Goal: Transaction & Acquisition: Obtain resource

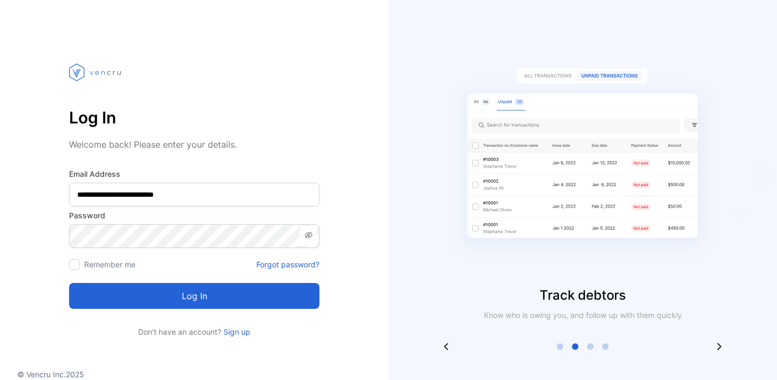
click at [213, 301] on button "Log in" at bounding box center [194, 296] width 250 height 26
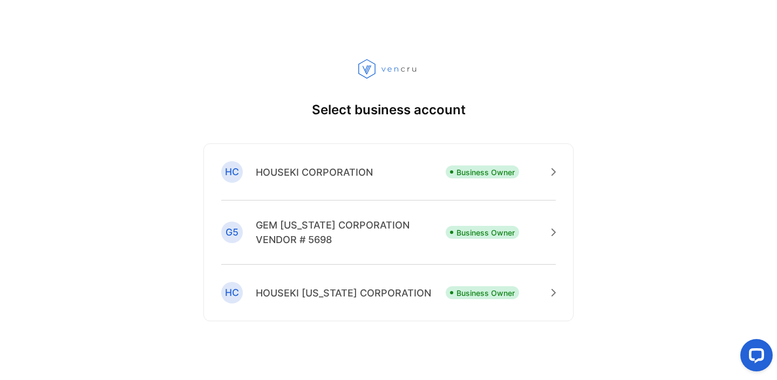
click at [288, 174] on p "HOUSEKI CORPORATION" at bounding box center [314, 172] width 117 height 15
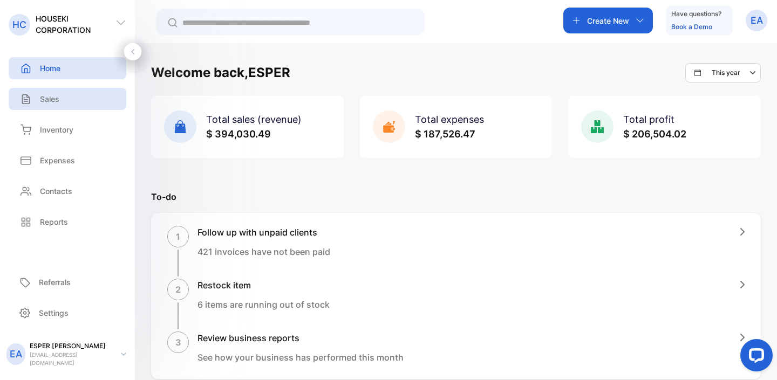
click at [47, 99] on p "Sales" at bounding box center [49, 98] width 19 height 11
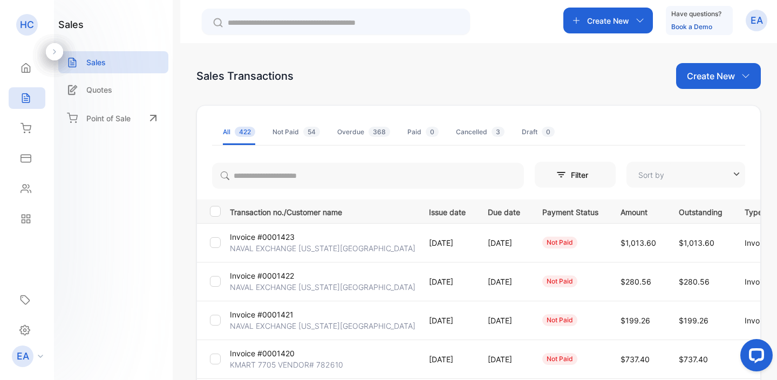
type input "**********"
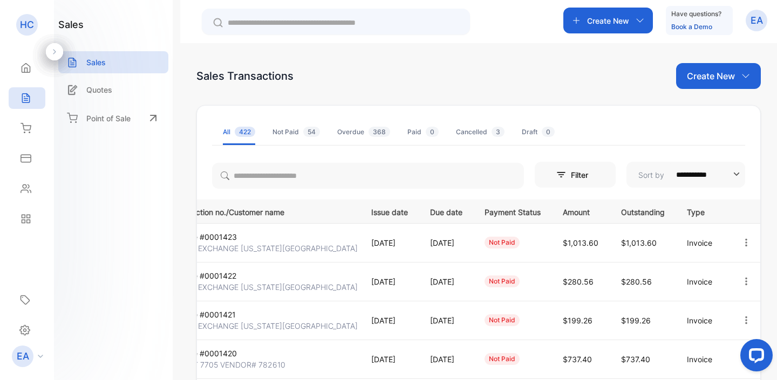
scroll to position [0, 79]
click at [741, 243] on icon "button" at bounding box center [746, 243] width 10 height 10
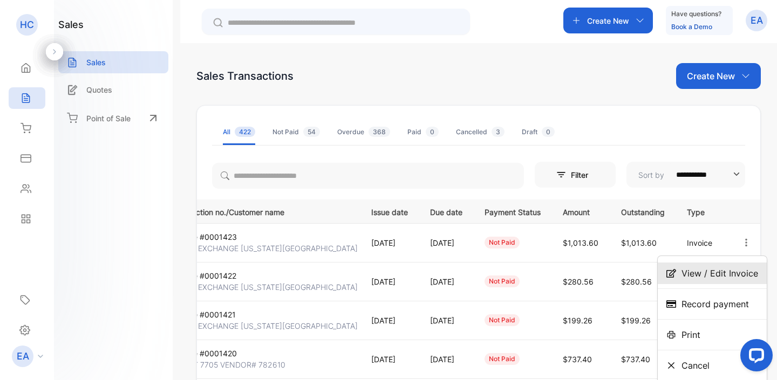
click at [719, 270] on span "View / Edit Invoice" at bounding box center [719, 273] width 77 height 13
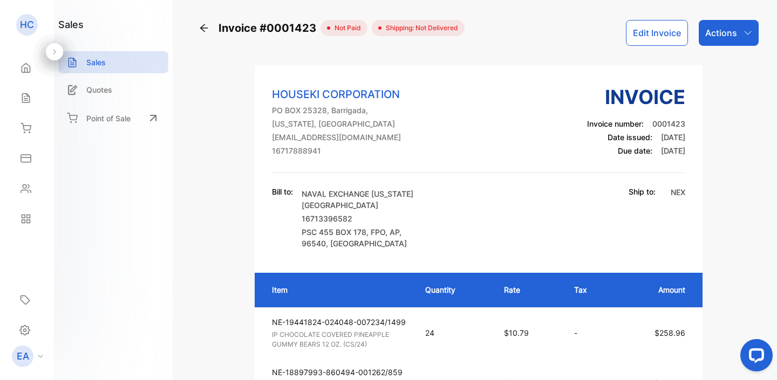
click at [722, 35] on p "Actions" at bounding box center [721, 32] width 32 height 13
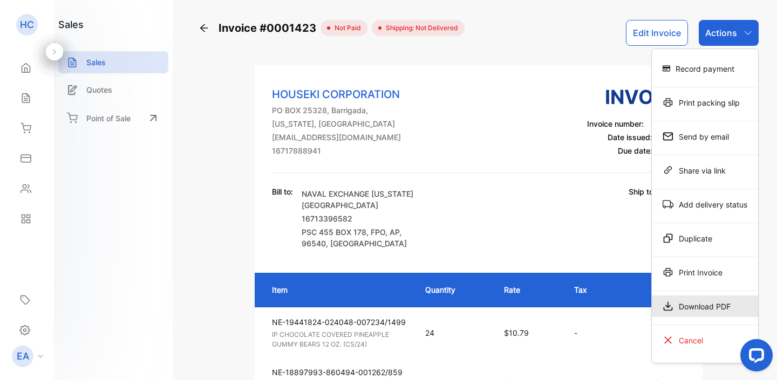
click at [686, 312] on div "Download PDF" at bounding box center [705, 307] width 106 height 22
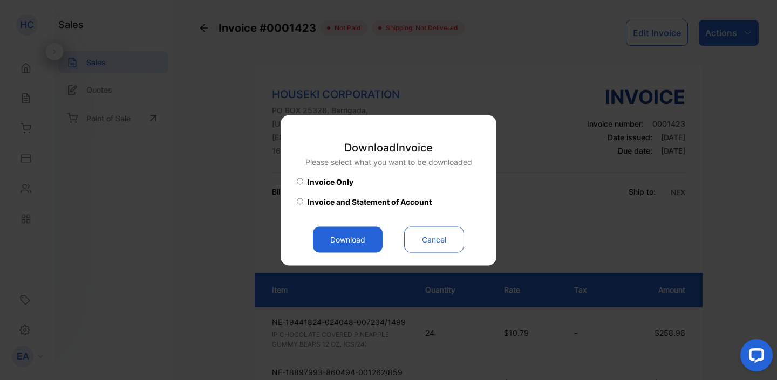
click at [345, 241] on button "Download" at bounding box center [348, 240] width 70 height 26
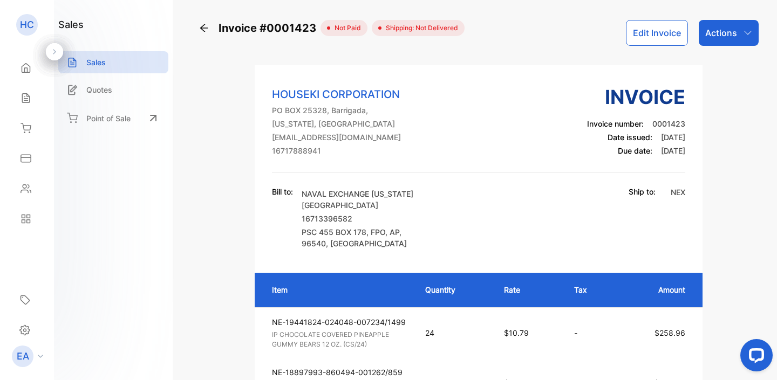
click at [203, 24] on icon at bounding box center [204, 28] width 11 height 11
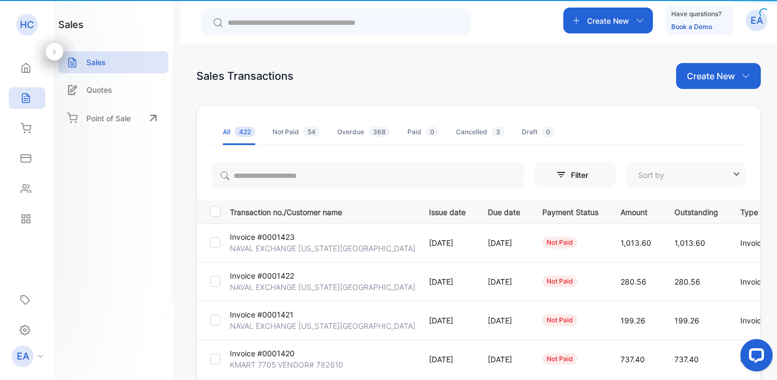
type input "**********"
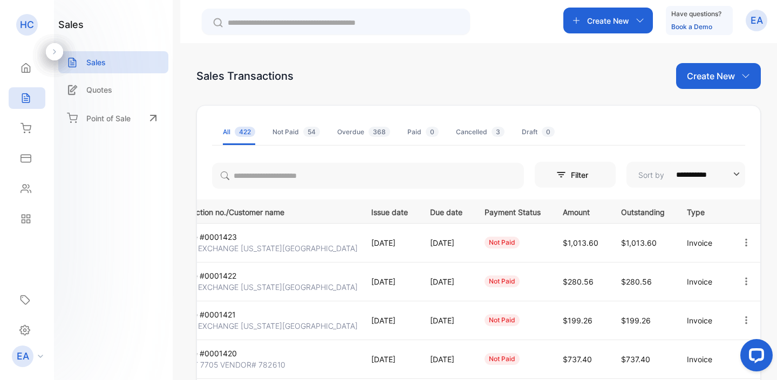
scroll to position [0, 79]
click at [745, 320] on icon "button" at bounding box center [746, 320] width 2 height 8
click at [704, 348] on span "View / Edit Invoice" at bounding box center [719, 351] width 77 height 13
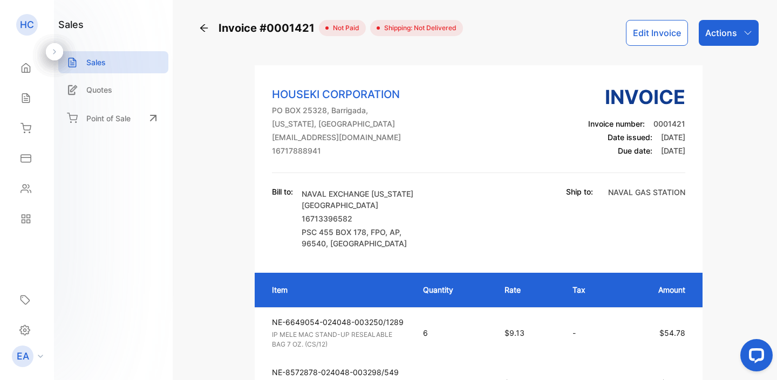
click at [723, 41] on div "Actions" at bounding box center [729, 33] width 60 height 26
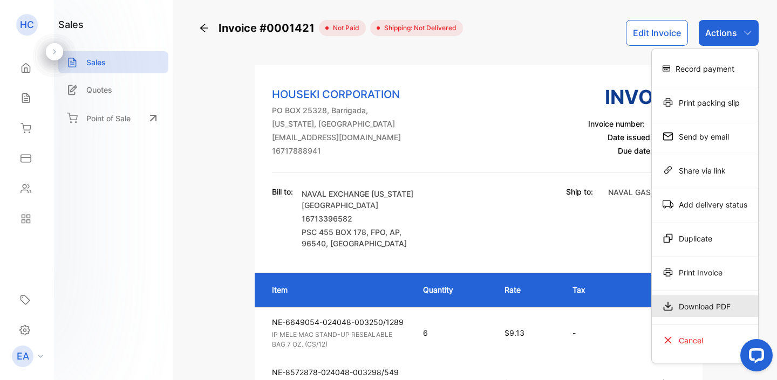
click at [681, 310] on div "Download PDF" at bounding box center [705, 307] width 106 height 22
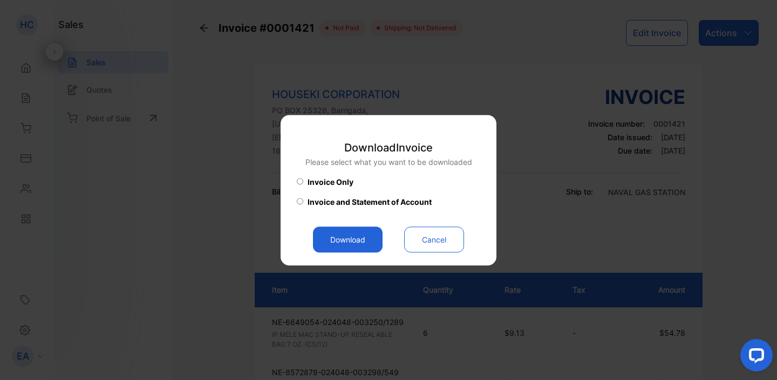
click at [348, 236] on button "Download" at bounding box center [348, 240] width 70 height 26
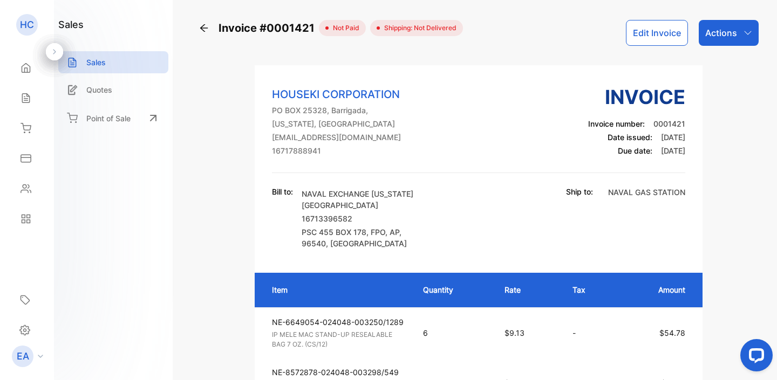
click at [205, 25] on icon at bounding box center [204, 28] width 11 height 11
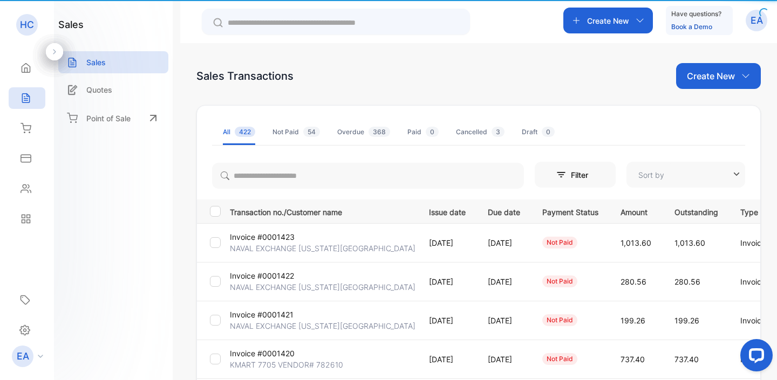
type input "**********"
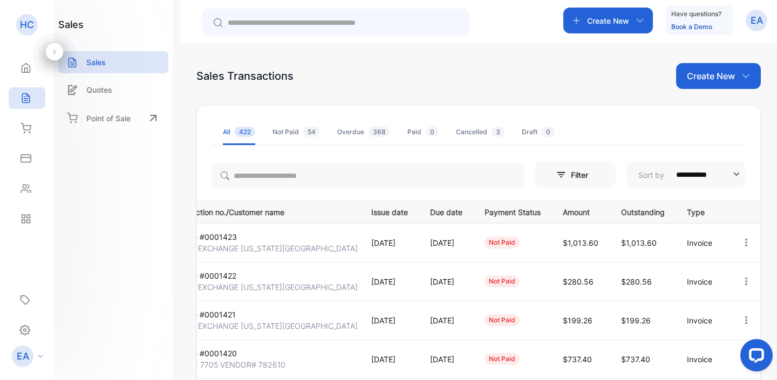
scroll to position [0, 79]
click at [741, 284] on icon "button" at bounding box center [746, 282] width 10 height 10
click at [716, 307] on span "View / Edit Invoice" at bounding box center [719, 312] width 77 height 13
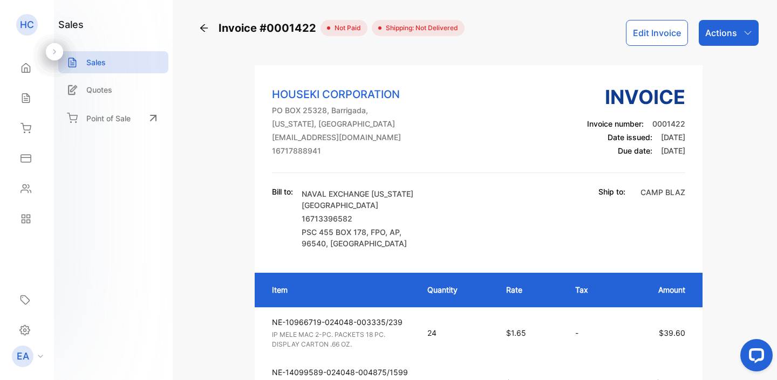
click at [735, 33] on div "Actions" at bounding box center [729, 33] width 60 height 26
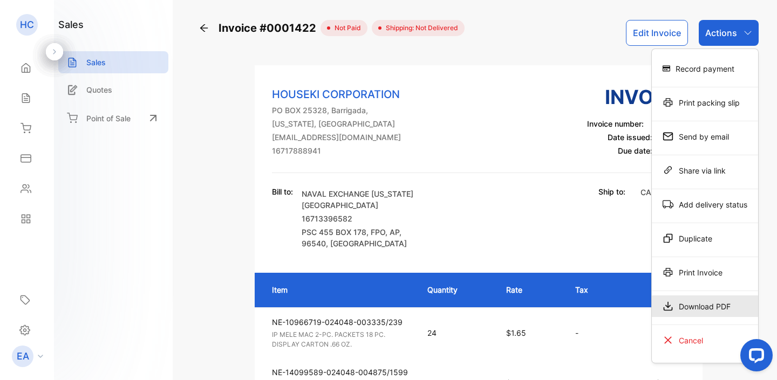
click at [695, 301] on div "Download PDF" at bounding box center [705, 307] width 106 height 22
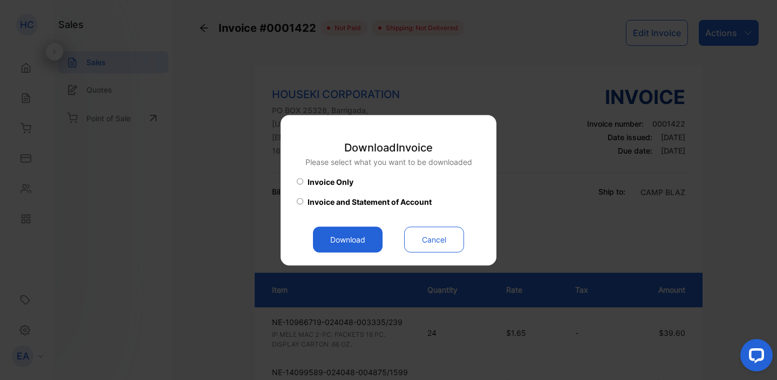
click at [354, 246] on button "Download" at bounding box center [348, 240] width 70 height 26
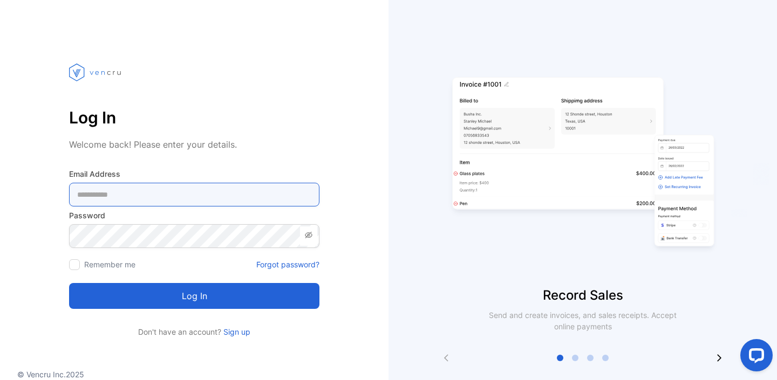
type Address-inputemail "**********"
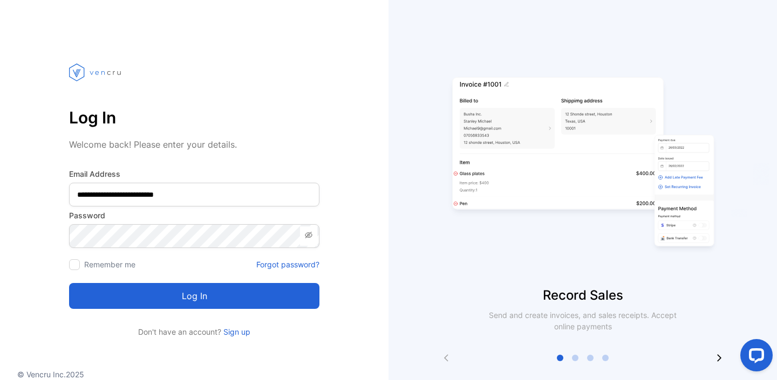
click at [165, 300] on button "Log in" at bounding box center [194, 296] width 250 height 26
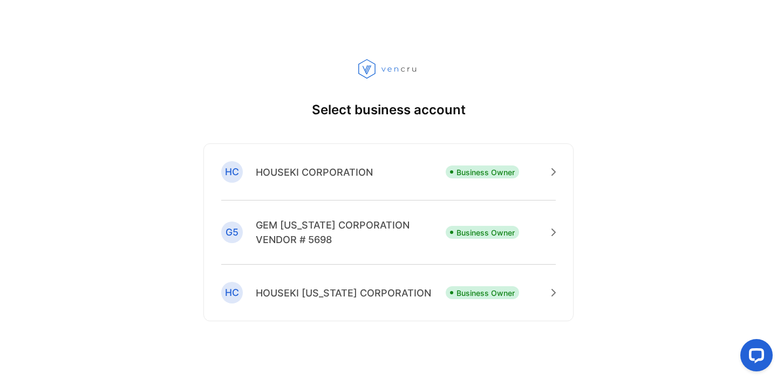
click at [291, 172] on p "HOUSEKI CORPORATION" at bounding box center [314, 172] width 117 height 15
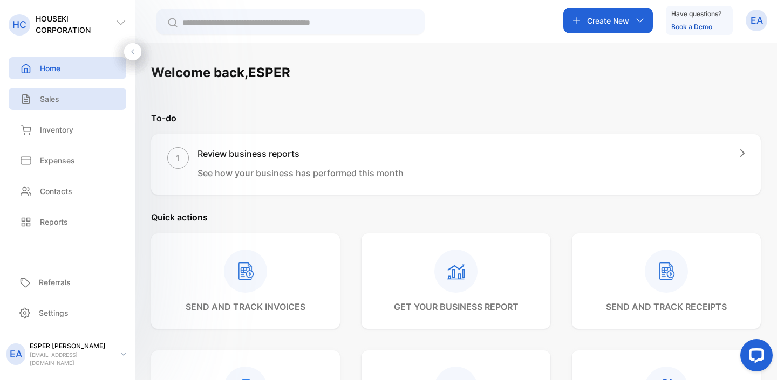
click at [40, 107] on div "Sales" at bounding box center [68, 99] width 118 height 22
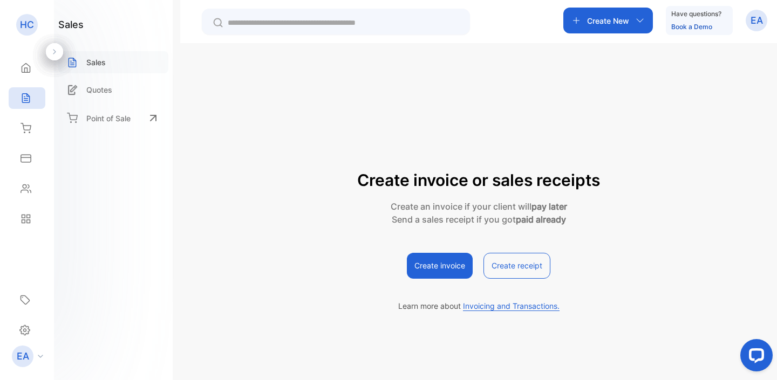
click at [105, 60] on p "Sales" at bounding box center [95, 62] width 19 height 11
click at [22, 100] on icon at bounding box center [25, 98] width 7 height 9
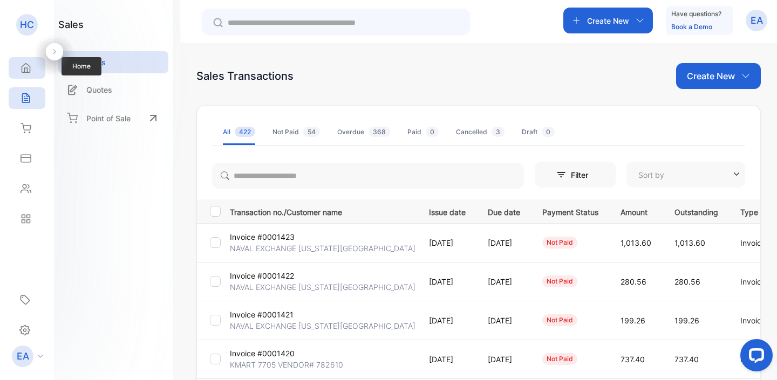
click at [25, 71] on icon at bounding box center [26, 68] width 8 height 9
type input "**********"
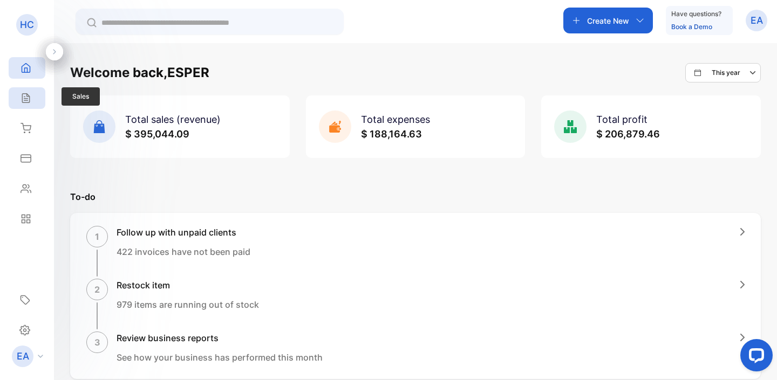
click at [29, 103] on icon at bounding box center [25, 98] width 11 height 11
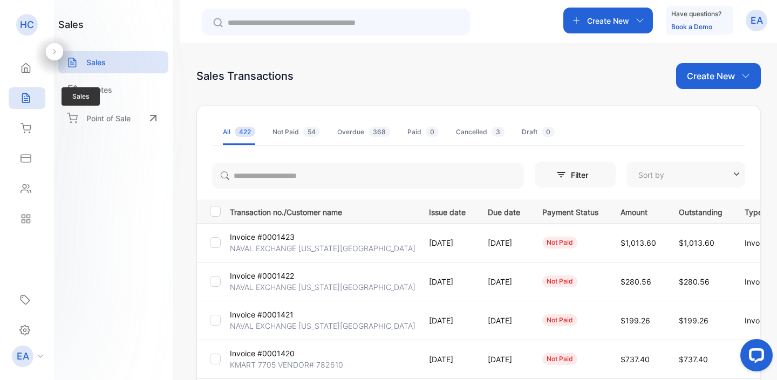
type input "**********"
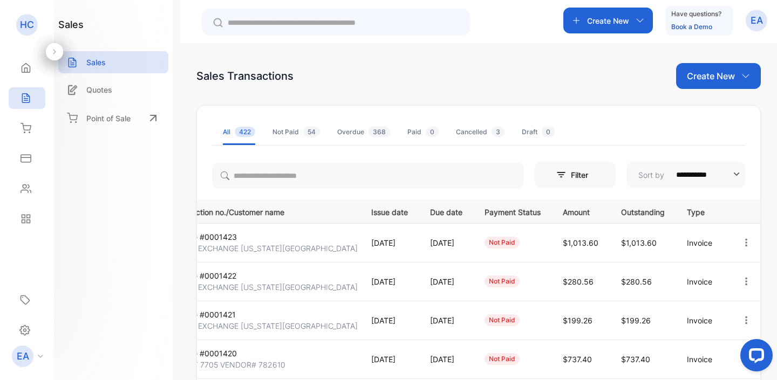
scroll to position [0, 79]
click at [747, 283] on icon "button" at bounding box center [746, 282] width 10 height 10
click at [710, 306] on span "View / Edit Invoice" at bounding box center [719, 312] width 77 height 13
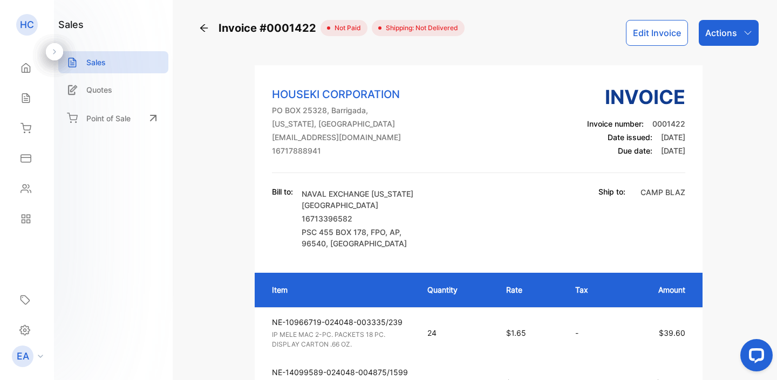
click at [730, 37] on p "Actions" at bounding box center [721, 32] width 32 height 13
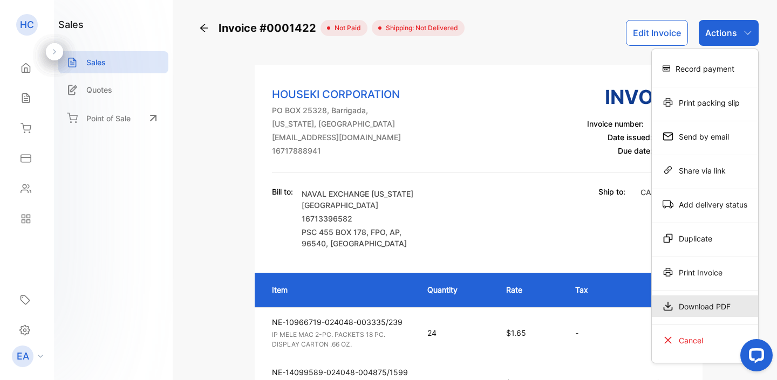
click at [701, 307] on div "Download PDF" at bounding box center [705, 307] width 106 height 22
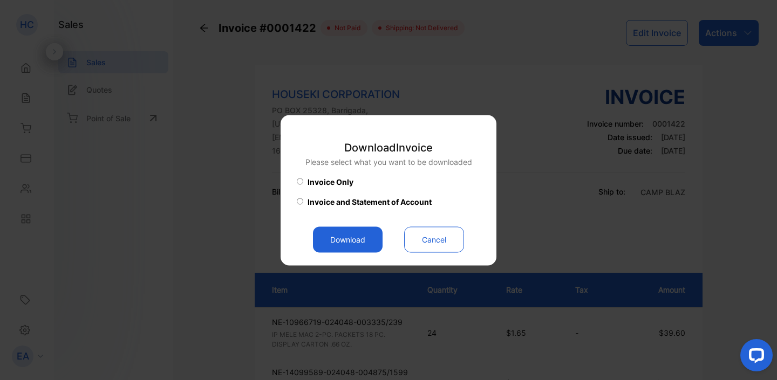
click at [372, 244] on button "Download" at bounding box center [348, 240] width 70 height 26
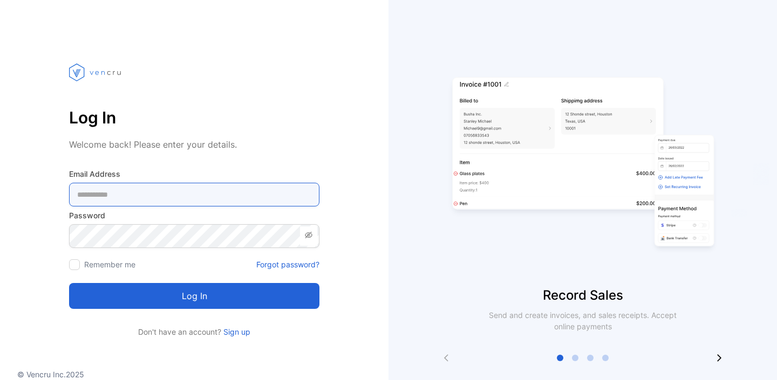
type Address-inputemail "**********"
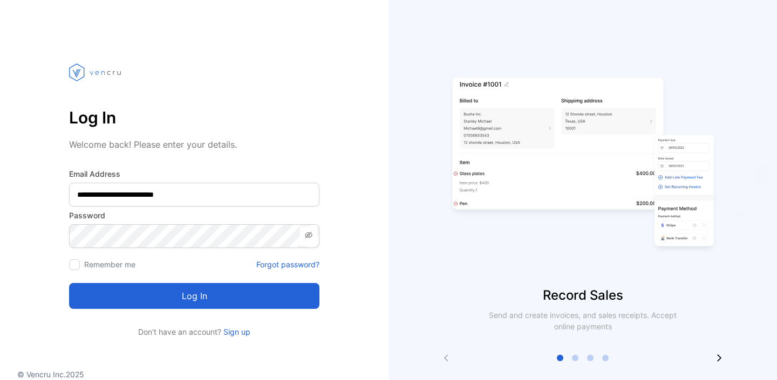
click at [174, 300] on button "Log in" at bounding box center [194, 296] width 250 height 26
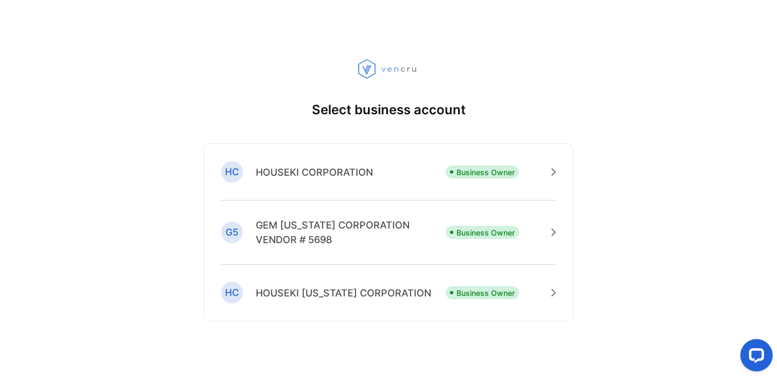
click at [330, 172] on p "HOUSEKI CORPORATION" at bounding box center [314, 172] width 117 height 15
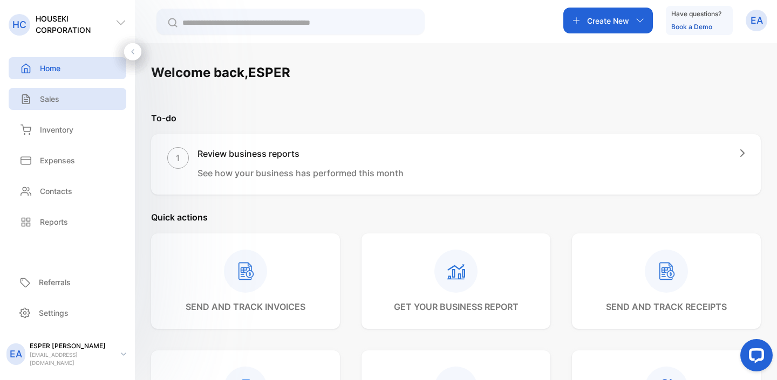
click at [46, 92] on div "Sales" at bounding box center [68, 99] width 118 height 22
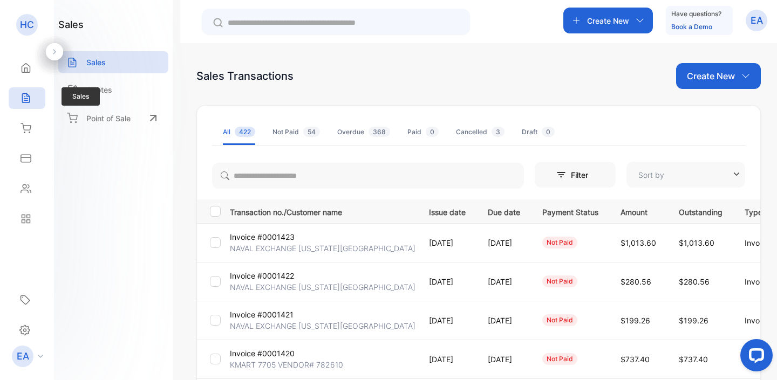
type input "**********"
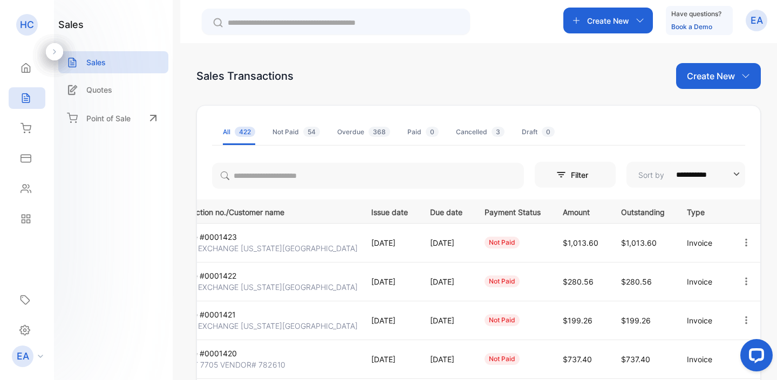
scroll to position [0, 79]
click at [741, 281] on icon "button" at bounding box center [746, 282] width 10 height 10
click at [722, 306] on span "View / Edit Invoice" at bounding box center [719, 312] width 77 height 13
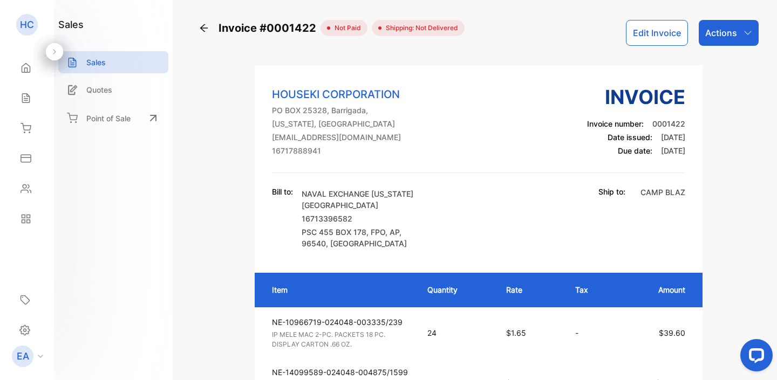
click at [731, 33] on p "Actions" at bounding box center [721, 32] width 32 height 13
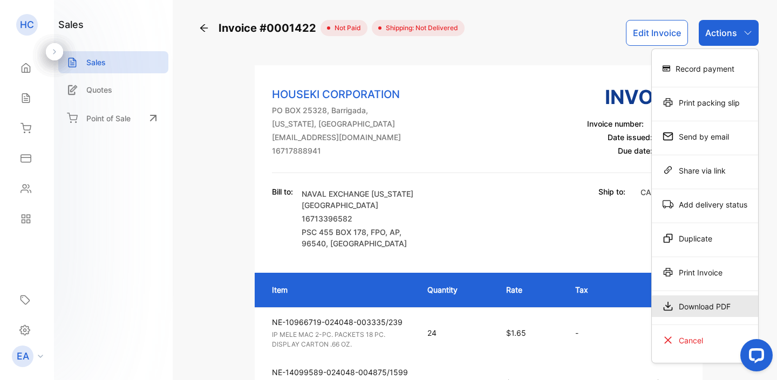
click at [686, 305] on div "Download PDF" at bounding box center [705, 307] width 106 height 22
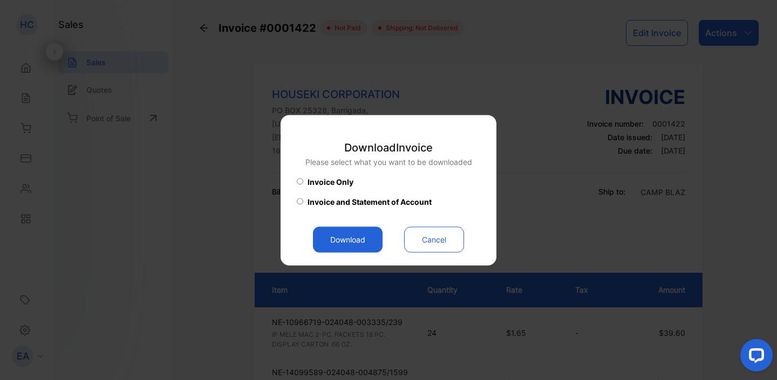
click at [360, 245] on button "Download" at bounding box center [348, 240] width 70 height 26
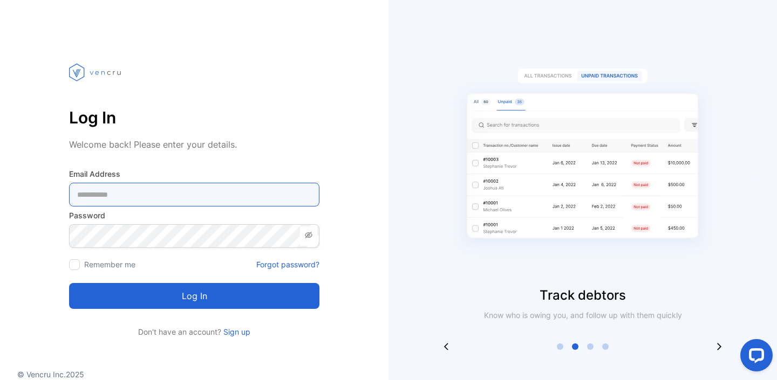
type Address-inputemail "**********"
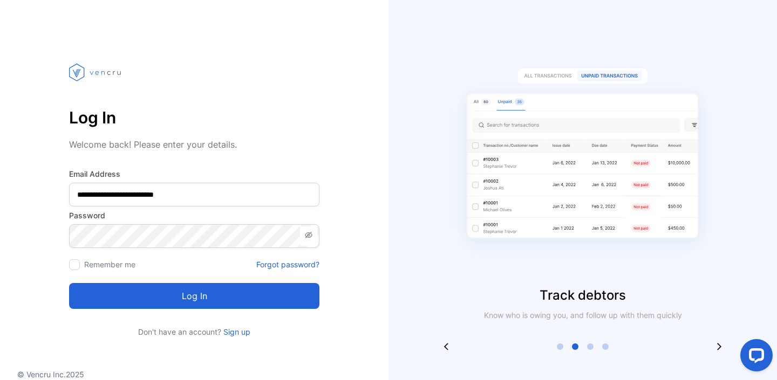
click at [231, 296] on button "Log in" at bounding box center [194, 296] width 250 height 26
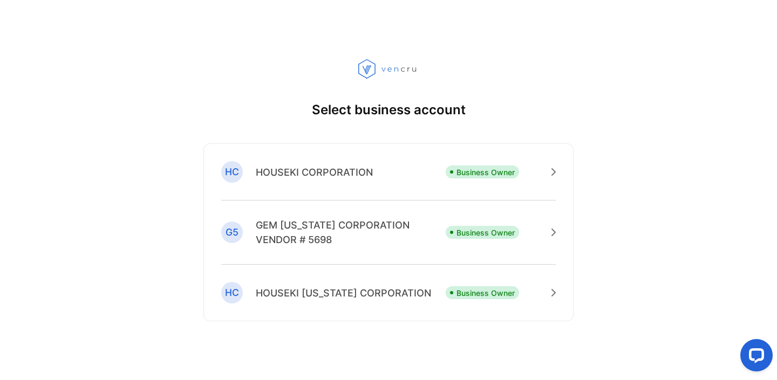
click at [308, 165] on p "HOUSEKI CORPORATION" at bounding box center [314, 172] width 117 height 15
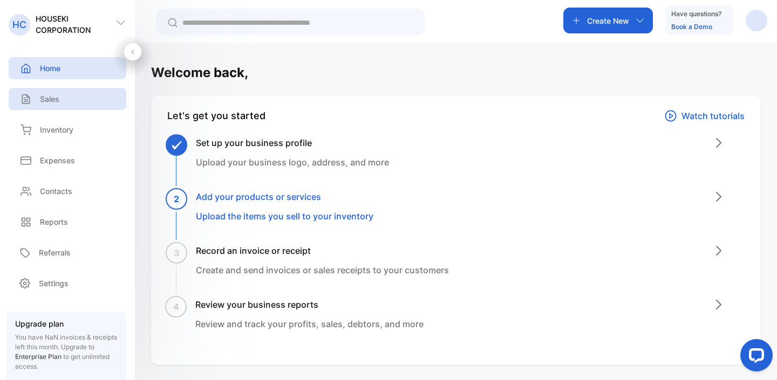
click at [49, 94] on p "Sales" at bounding box center [49, 98] width 19 height 11
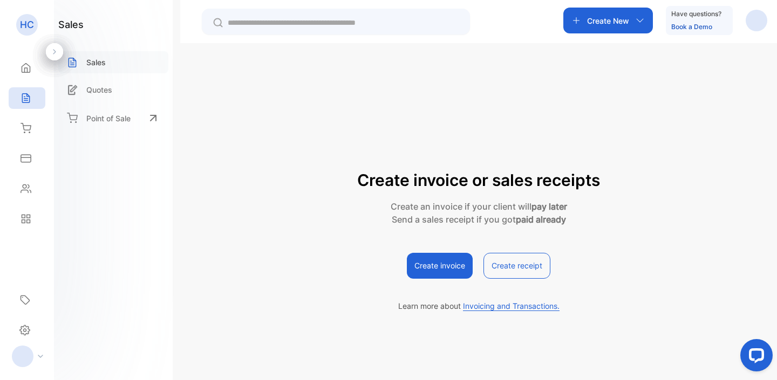
click at [107, 64] on div "Sales" at bounding box center [113, 62] width 110 height 22
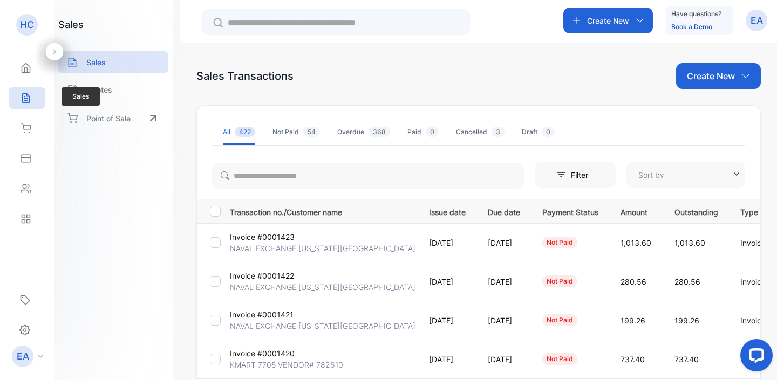
type input "**********"
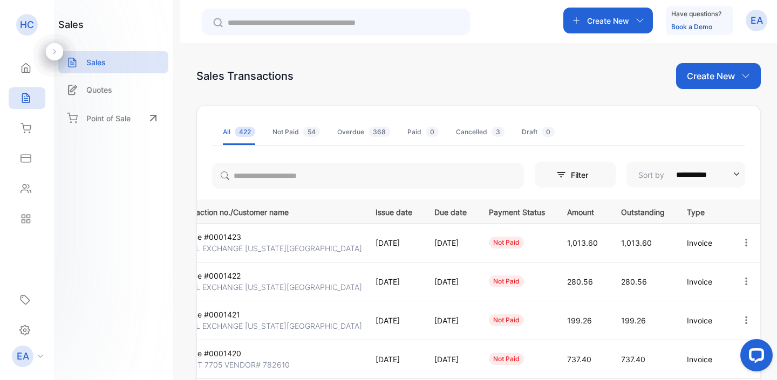
scroll to position [0, 76]
click at [741, 283] on icon "button" at bounding box center [746, 282] width 10 height 10
click at [719, 310] on span "View / Edit Invoice" at bounding box center [719, 312] width 77 height 13
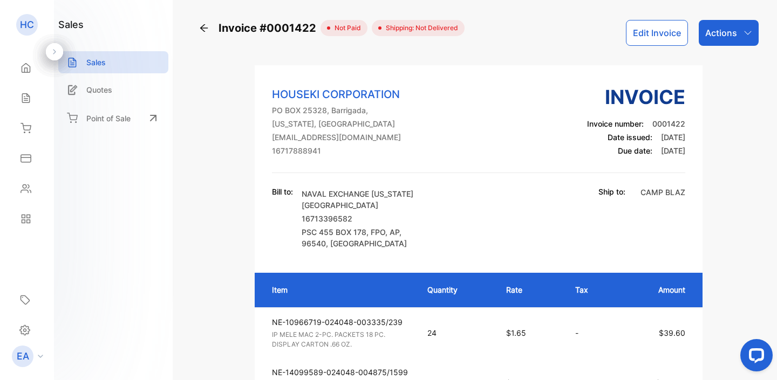
click at [747, 31] on icon "button" at bounding box center [747, 33] width 9 height 9
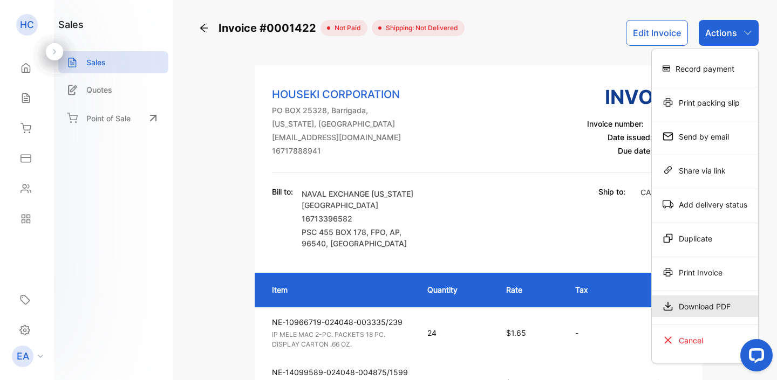
click at [681, 305] on div "Download PDF" at bounding box center [705, 307] width 106 height 22
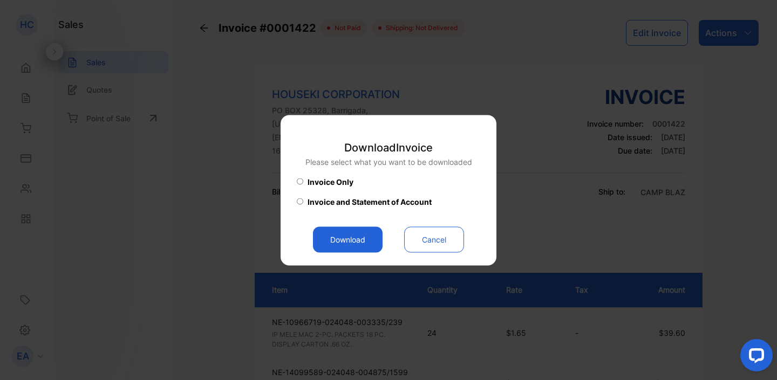
click at [337, 235] on button "Download" at bounding box center [348, 240] width 70 height 26
